Goal: Task Accomplishment & Management: Manage account settings

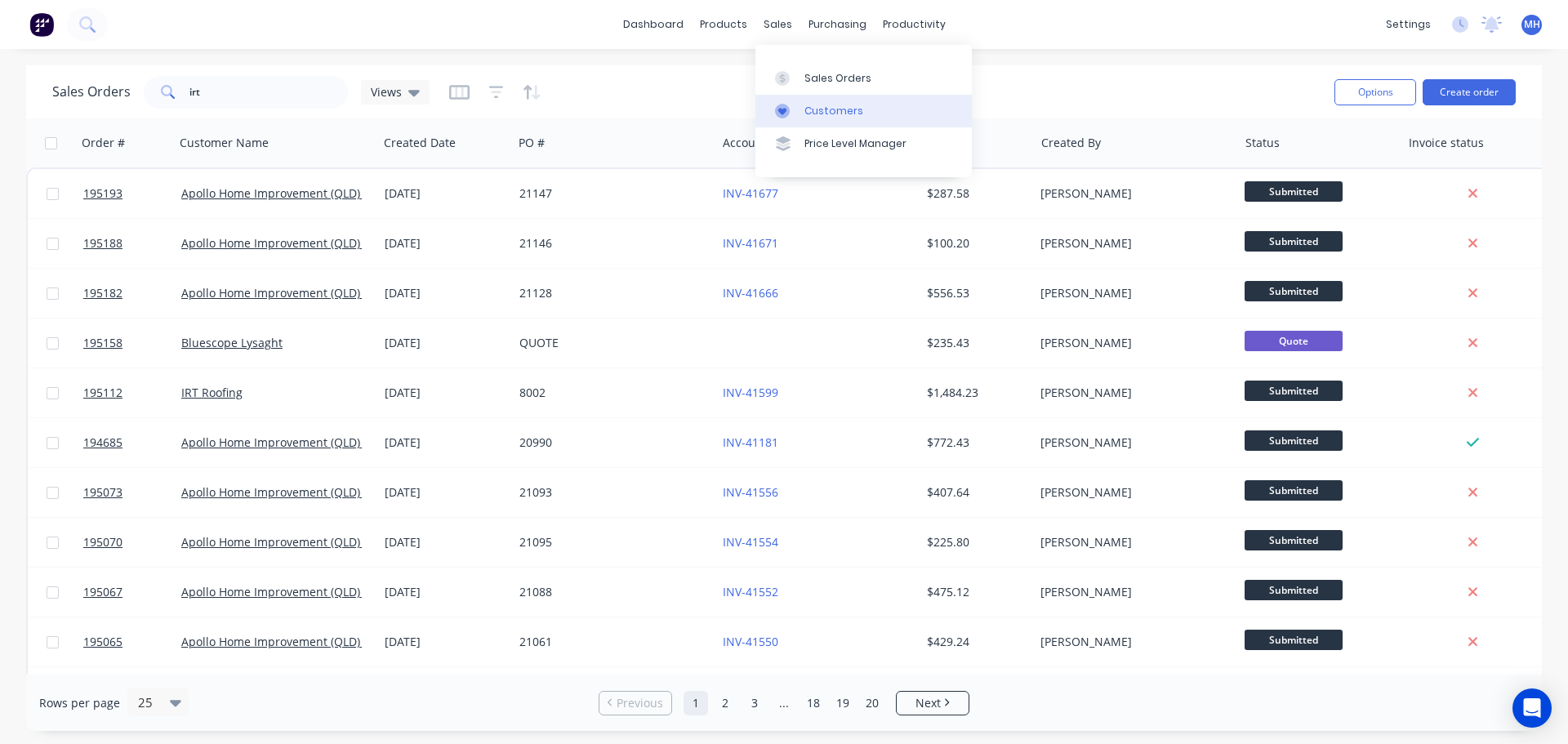
click at [811, 106] on div "Customers" at bounding box center [834, 111] width 59 height 15
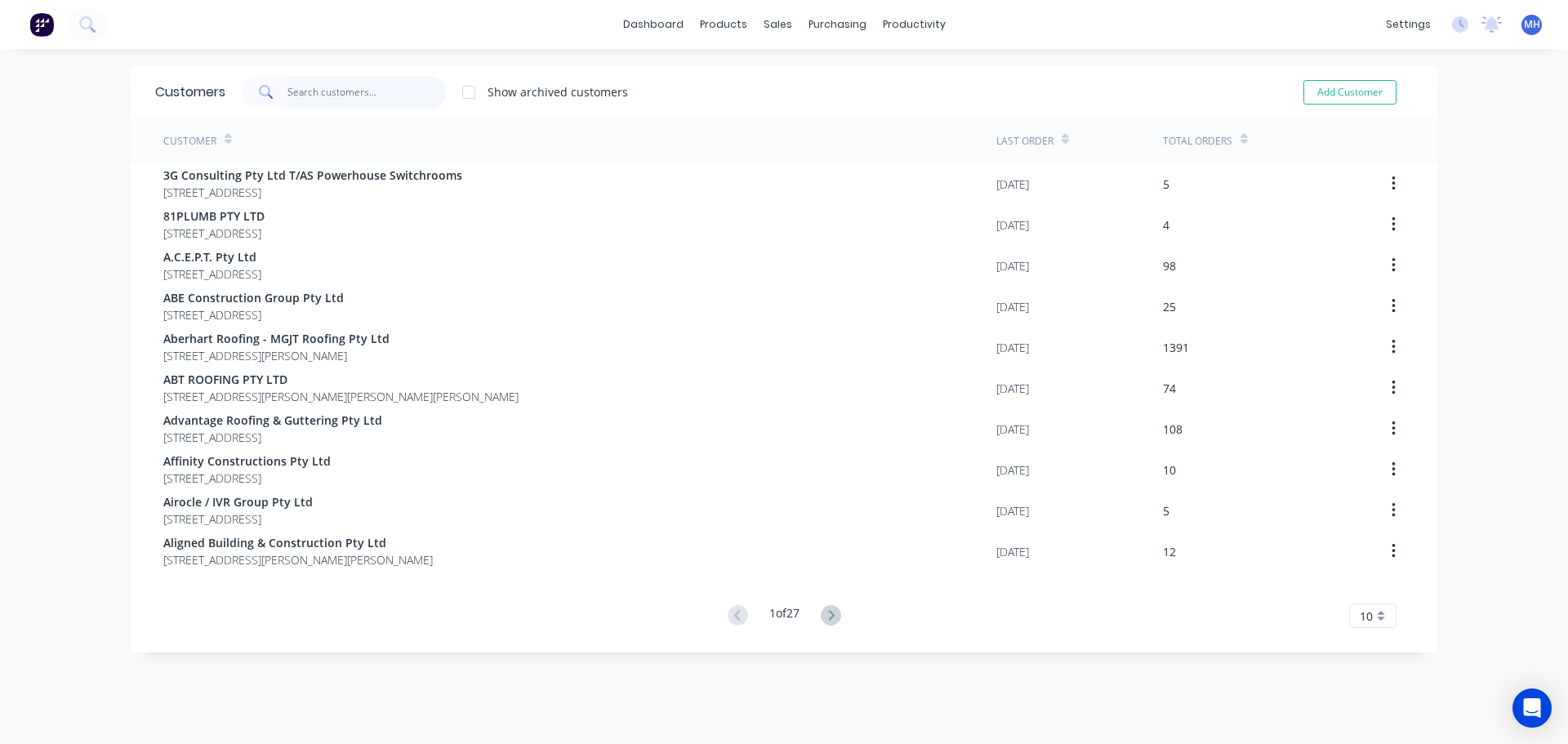
click at [372, 100] on input "text" at bounding box center [366, 92] width 159 height 33
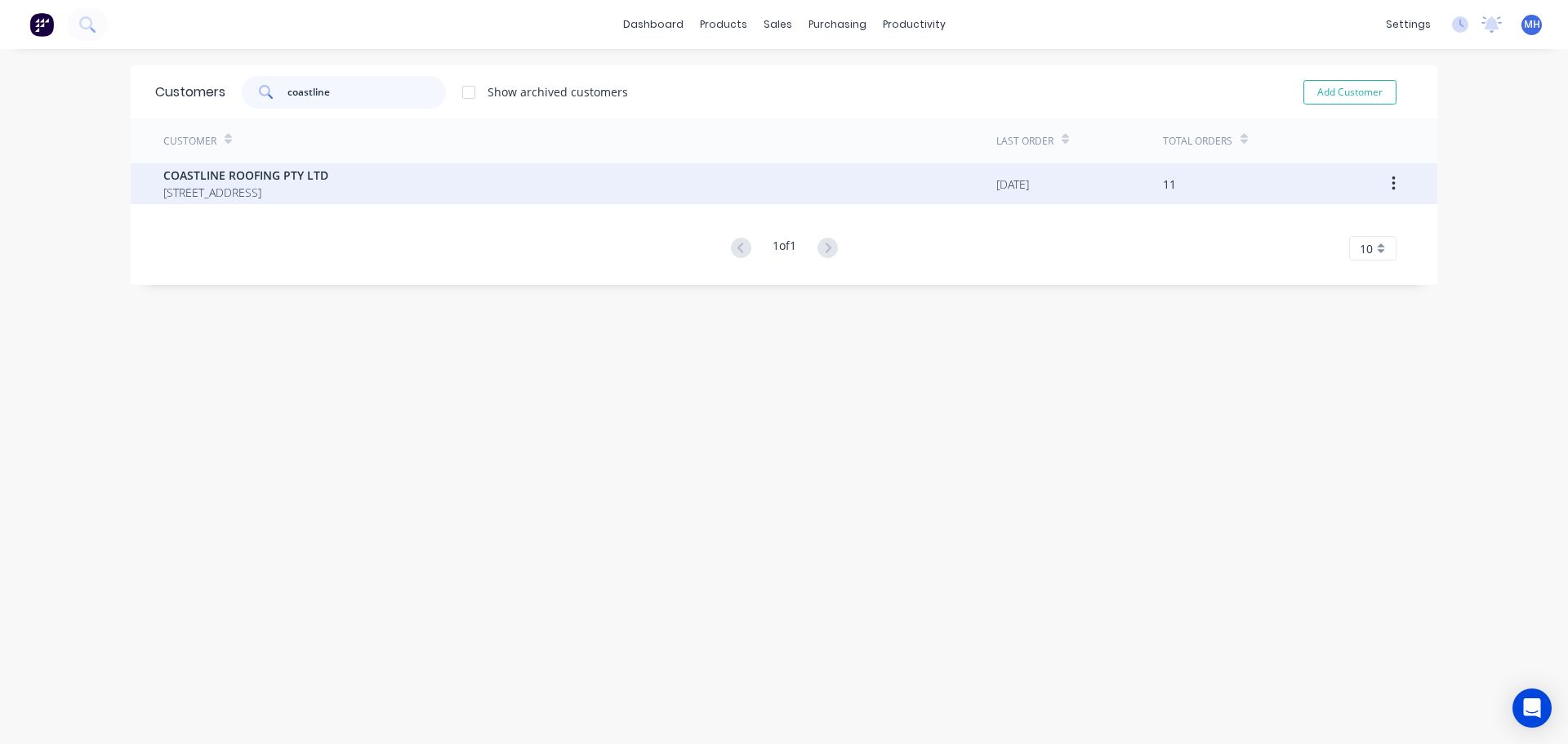
type input "coastline"
click at [311, 187] on span "[STREET_ADDRESS]" at bounding box center [246, 191] width 165 height 17
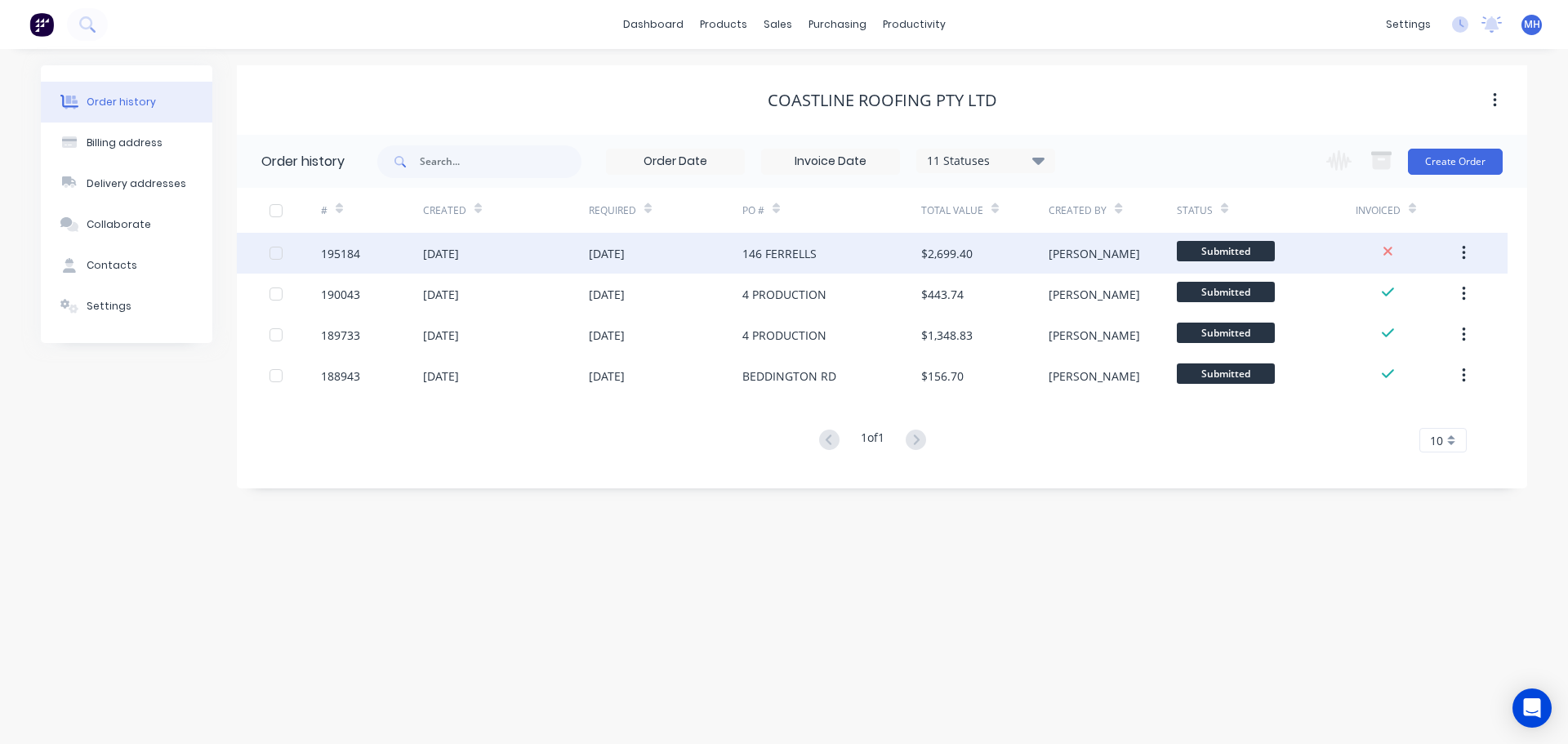
click at [724, 260] on div "[DATE]" at bounding box center [666, 253] width 154 height 40
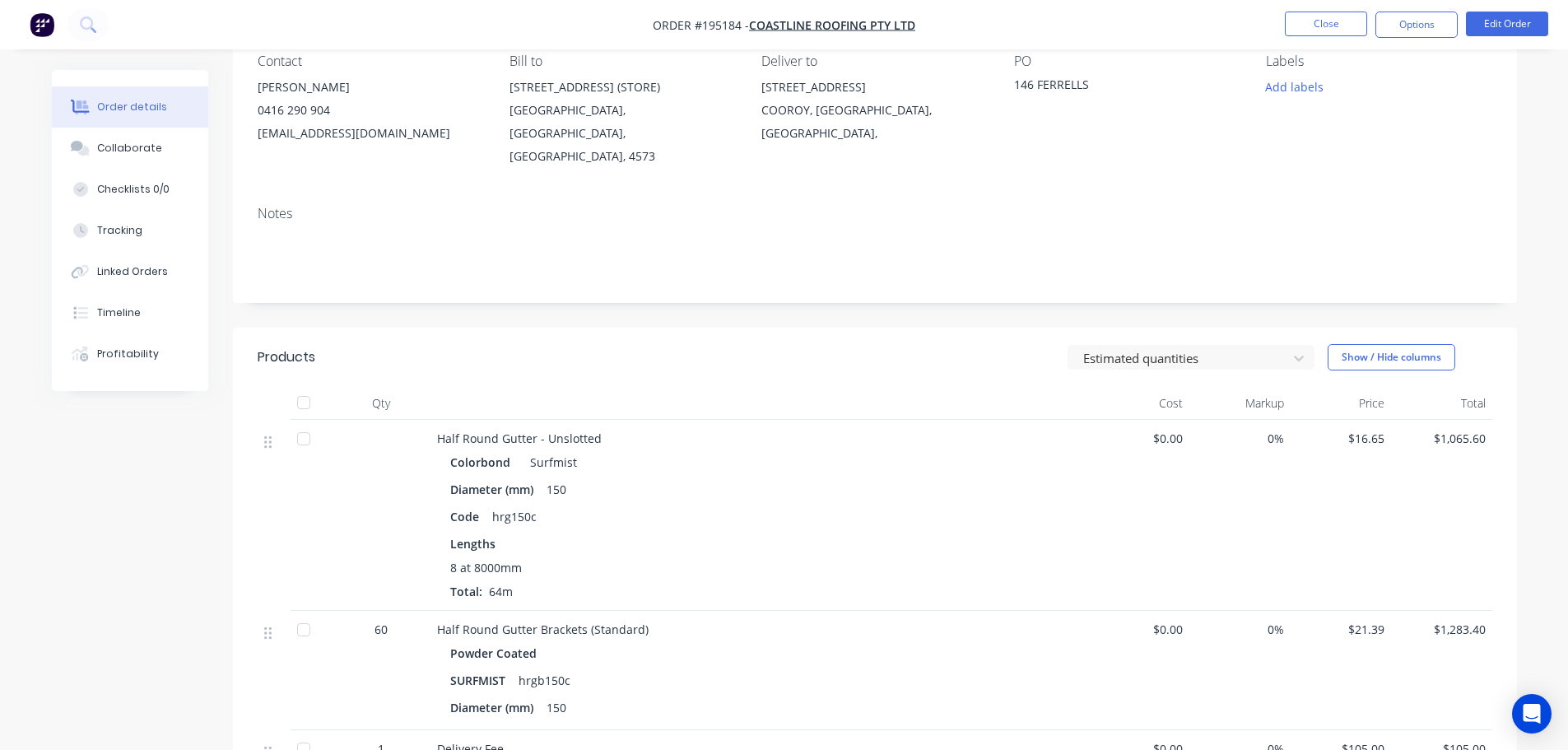
scroll to position [165, 0]
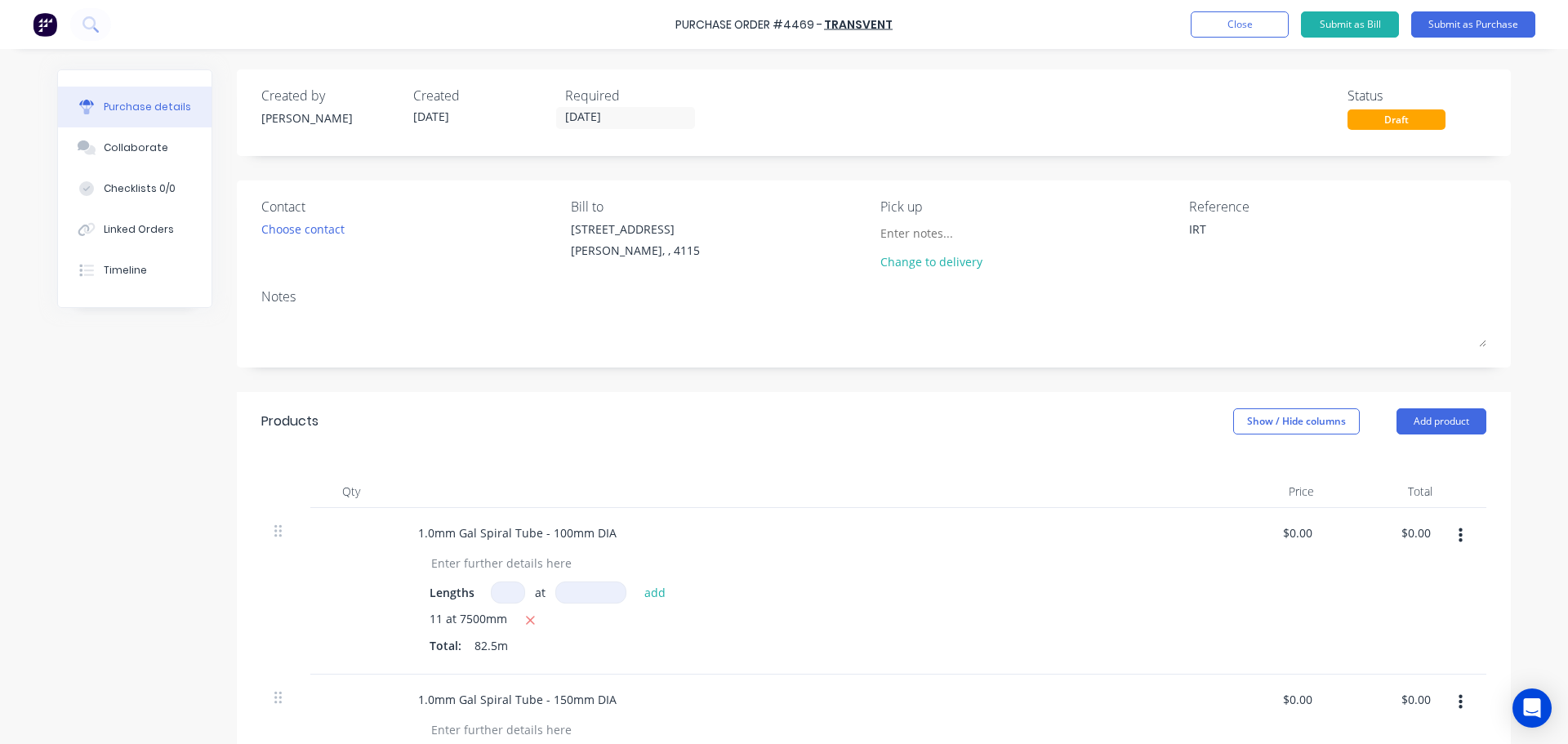
scroll to position [245, 0]
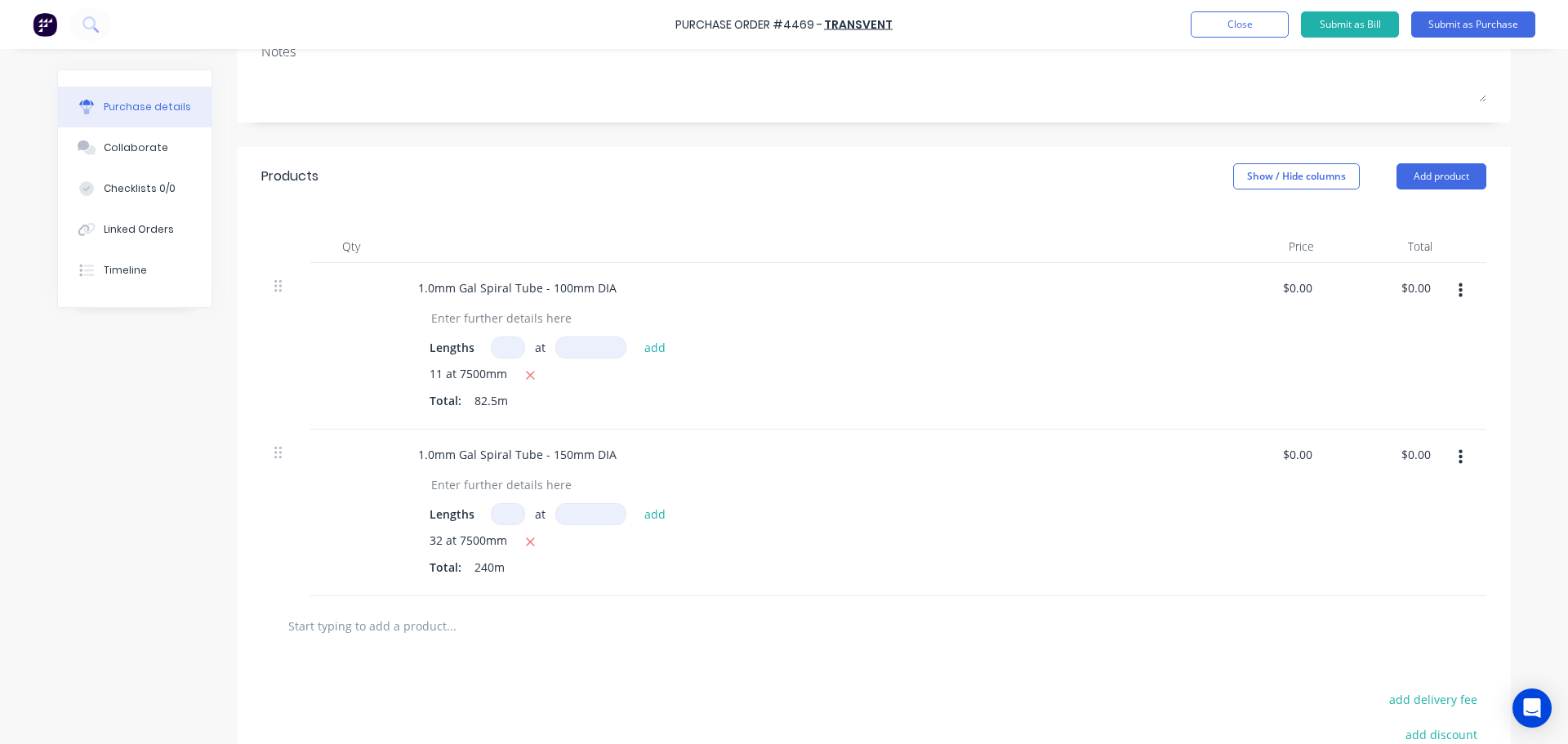
type textarea "x"
click at [1088, 186] on div "Products Show / Hide columns Add product" at bounding box center [873, 177] width 1274 height 59
